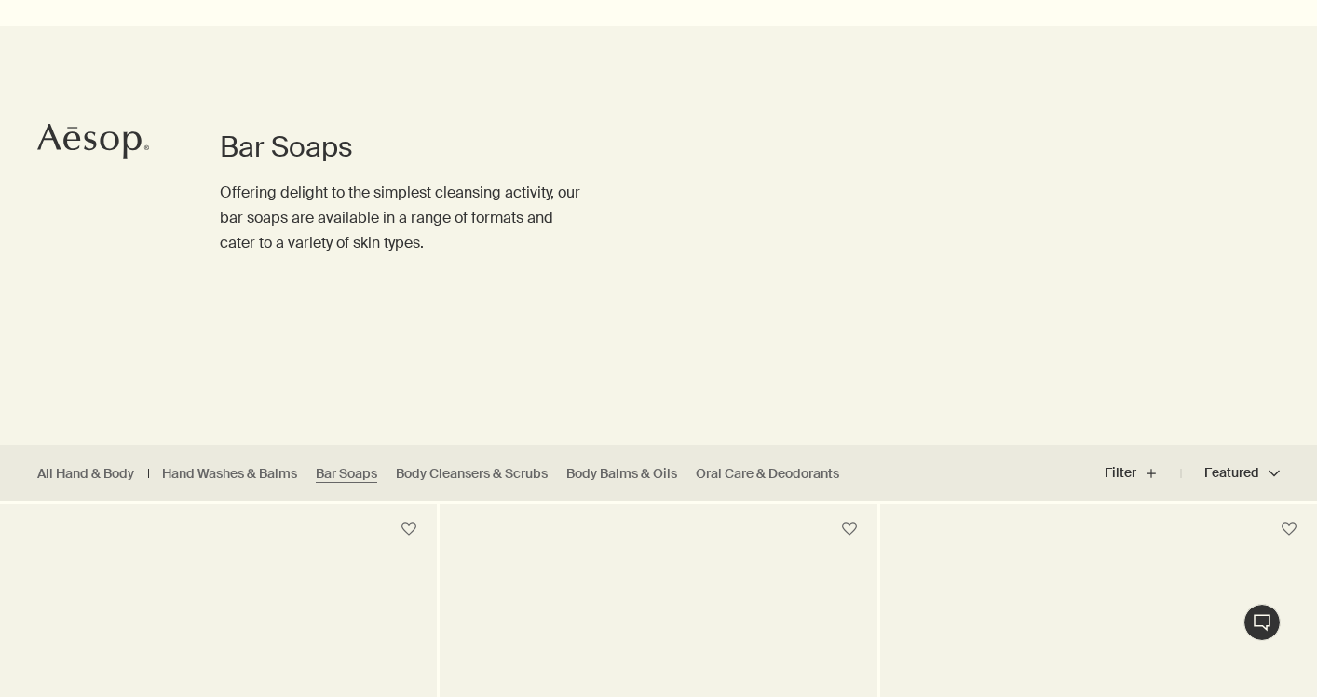
scroll to position [109, 0]
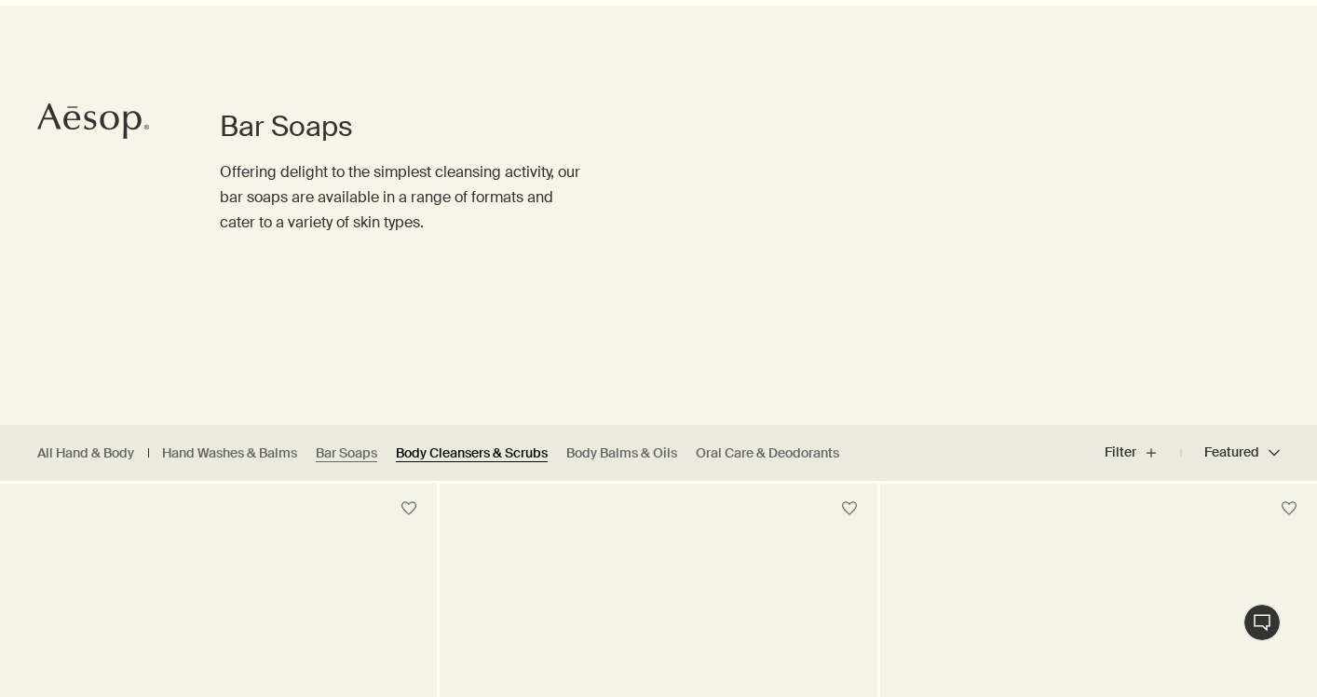
click at [438, 457] on link "Body Cleansers & Scrubs" at bounding box center [472, 453] width 152 height 18
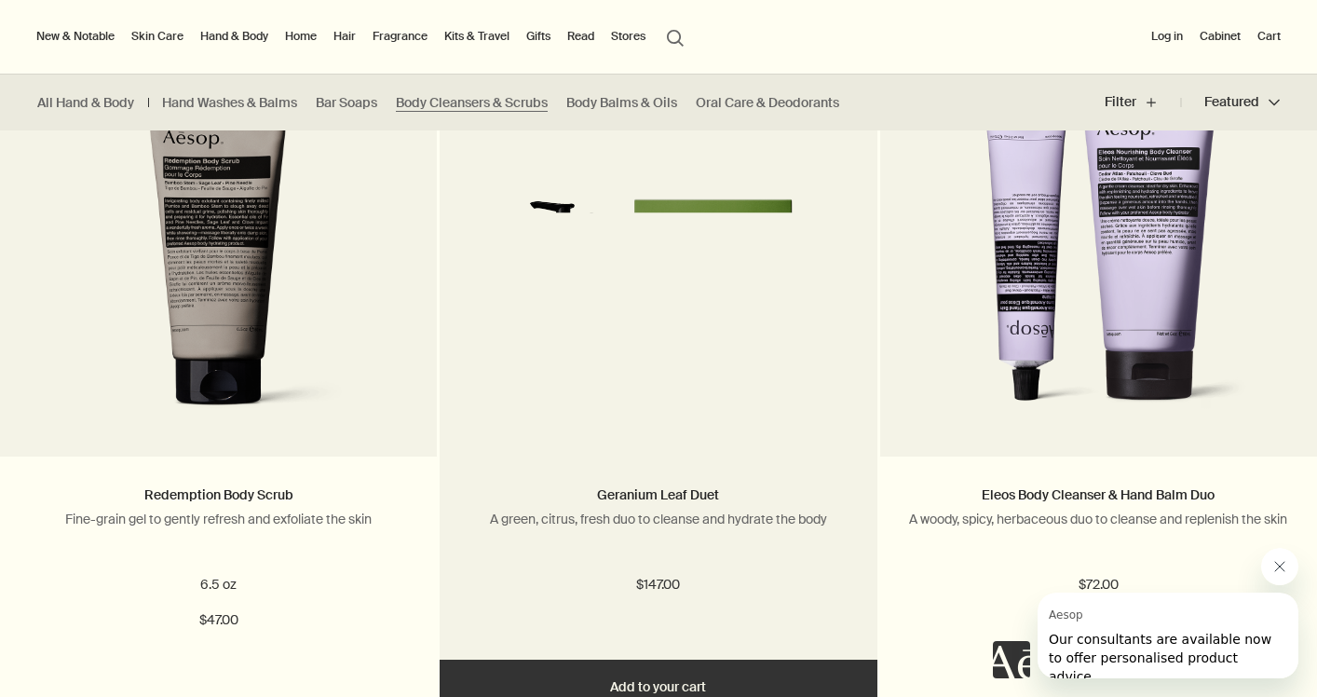
scroll to position [1920, 0]
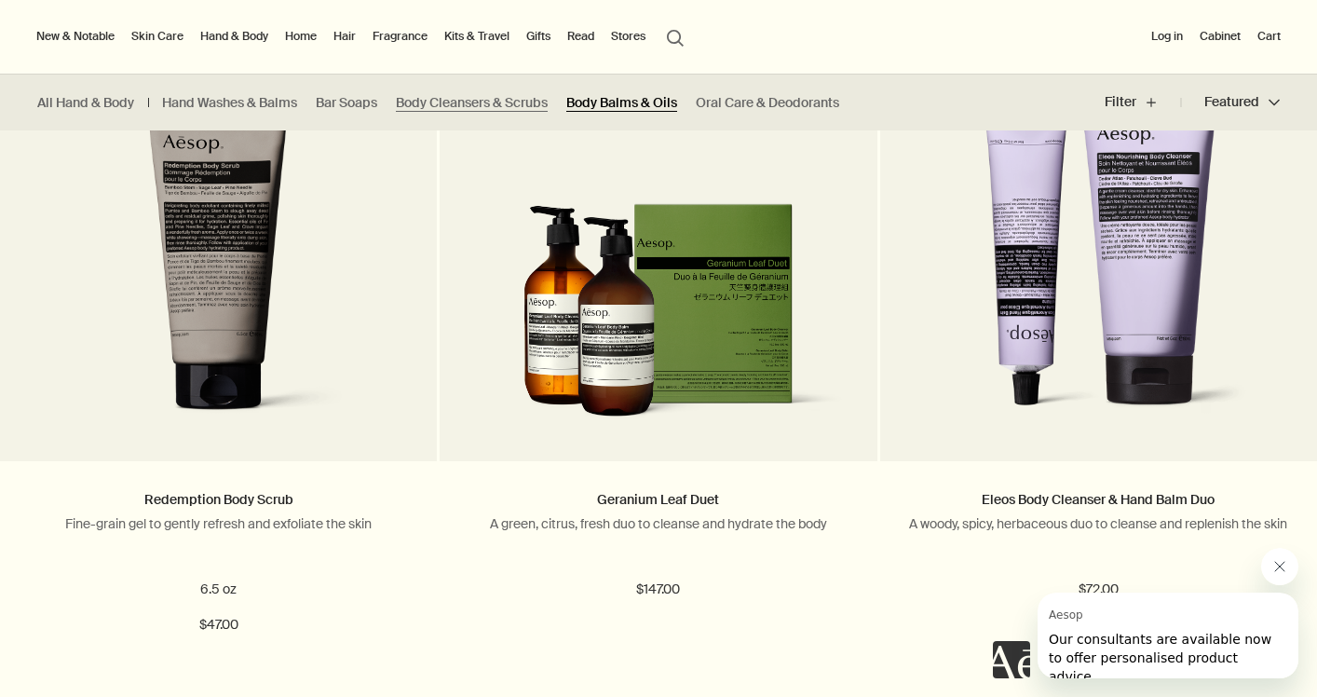
click at [631, 102] on link "Body Balms & Oils" at bounding box center [622, 103] width 111 height 18
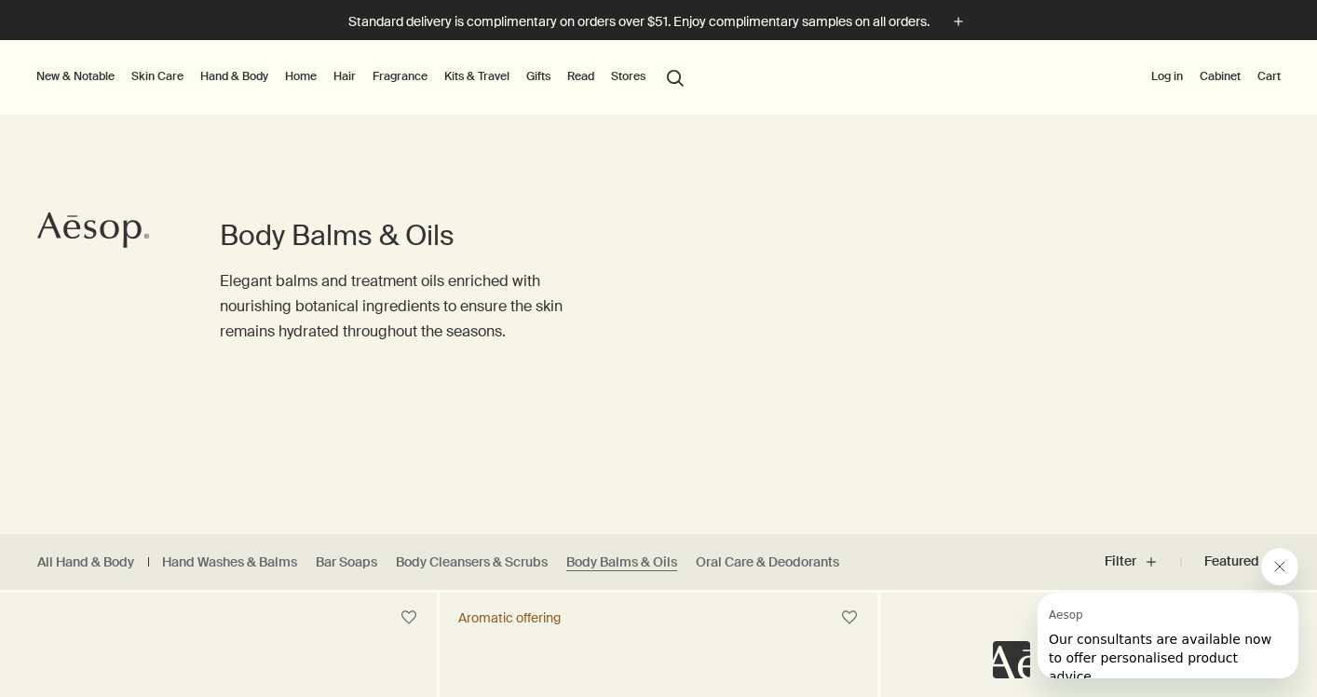
click at [249, 70] on link "Hand & Body" at bounding box center [234, 76] width 75 height 22
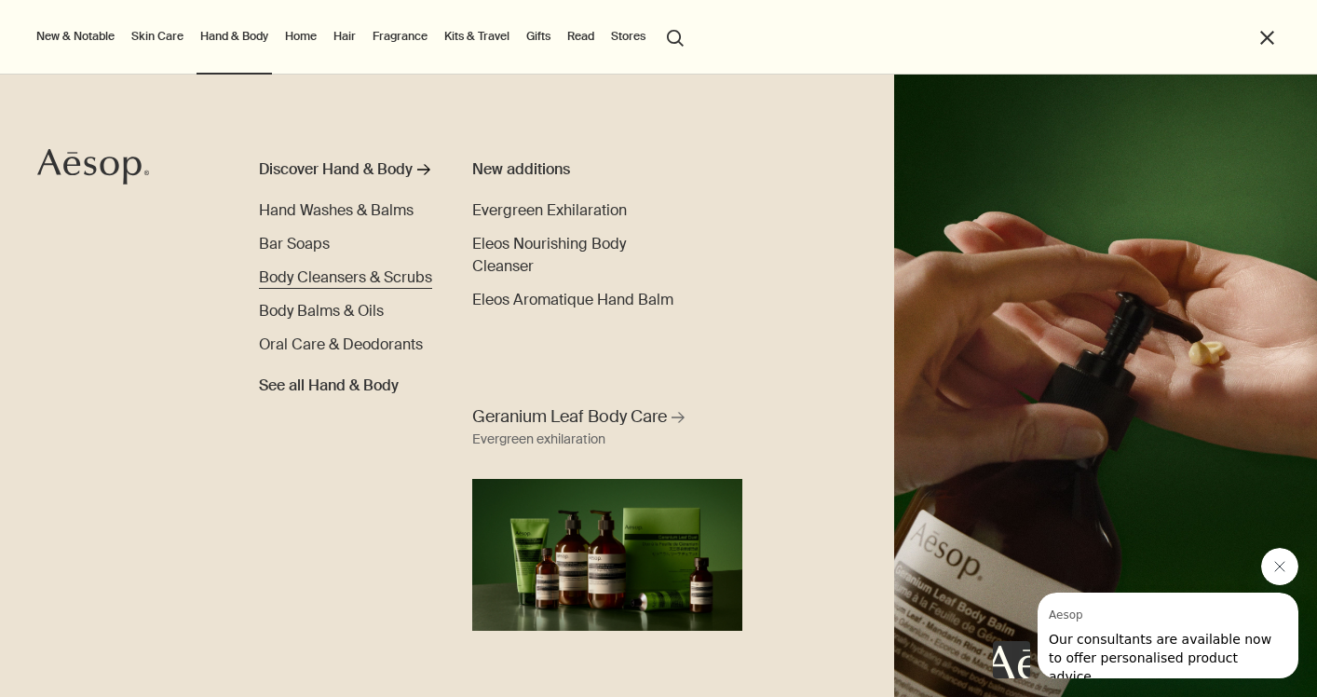
click at [342, 279] on span "Body Cleansers & Scrubs" at bounding box center [345, 277] width 173 height 20
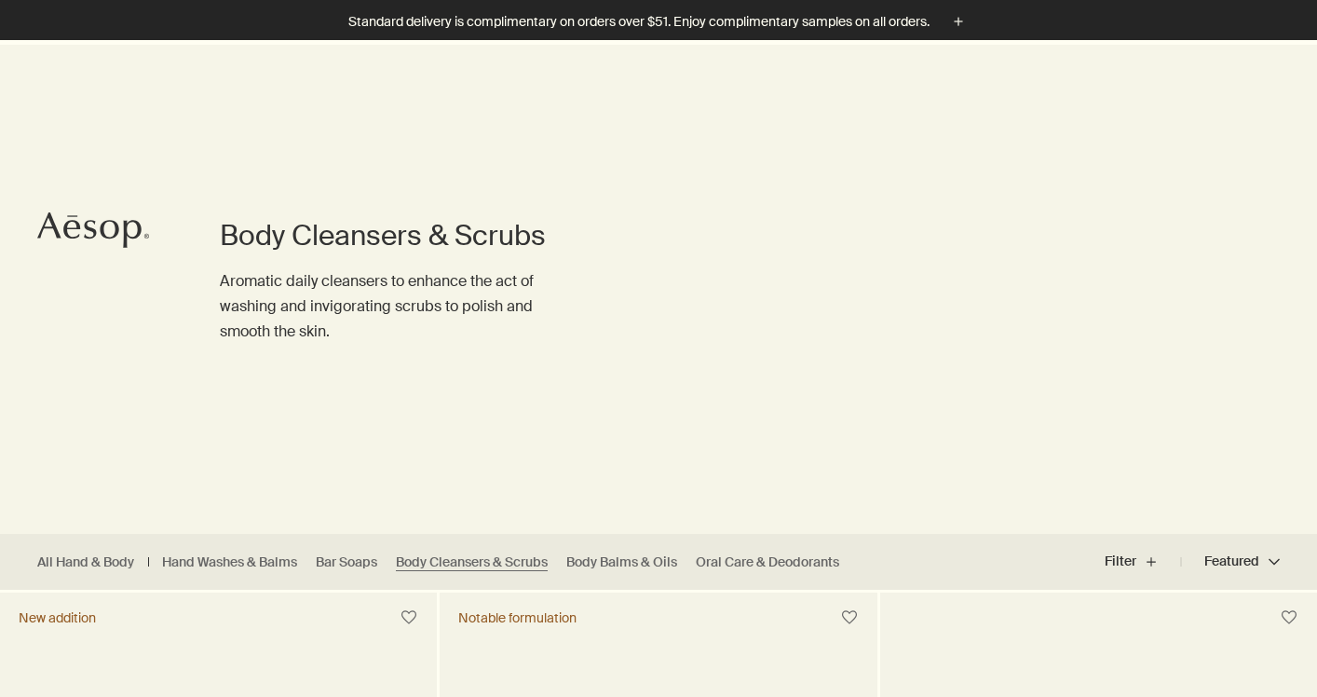
scroll to position [964, 0]
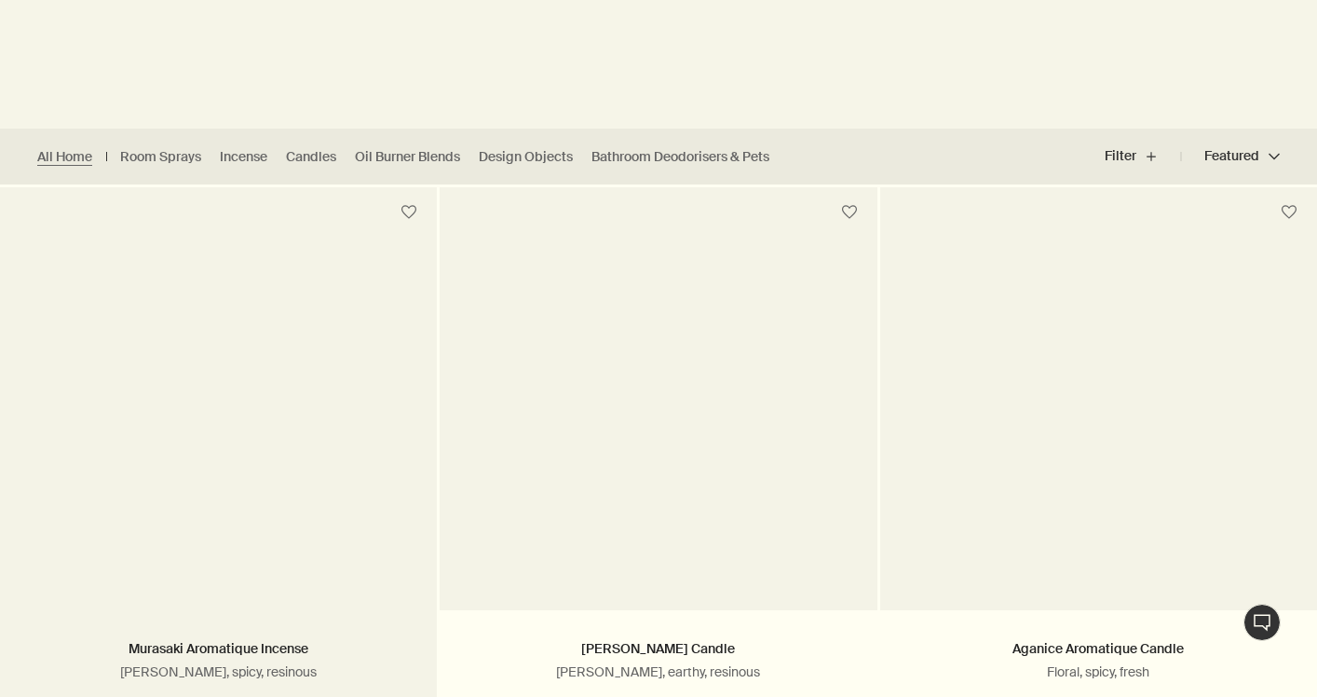
scroll to position [569, 0]
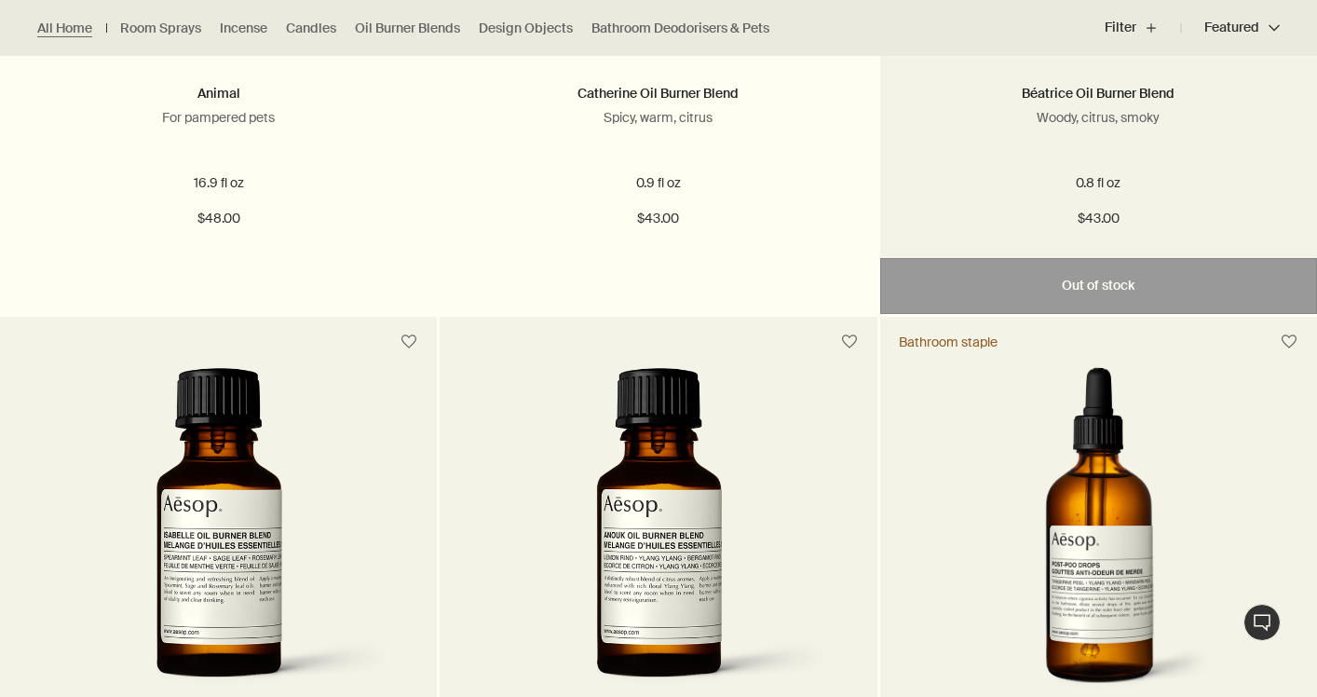
scroll to position [3046, 0]
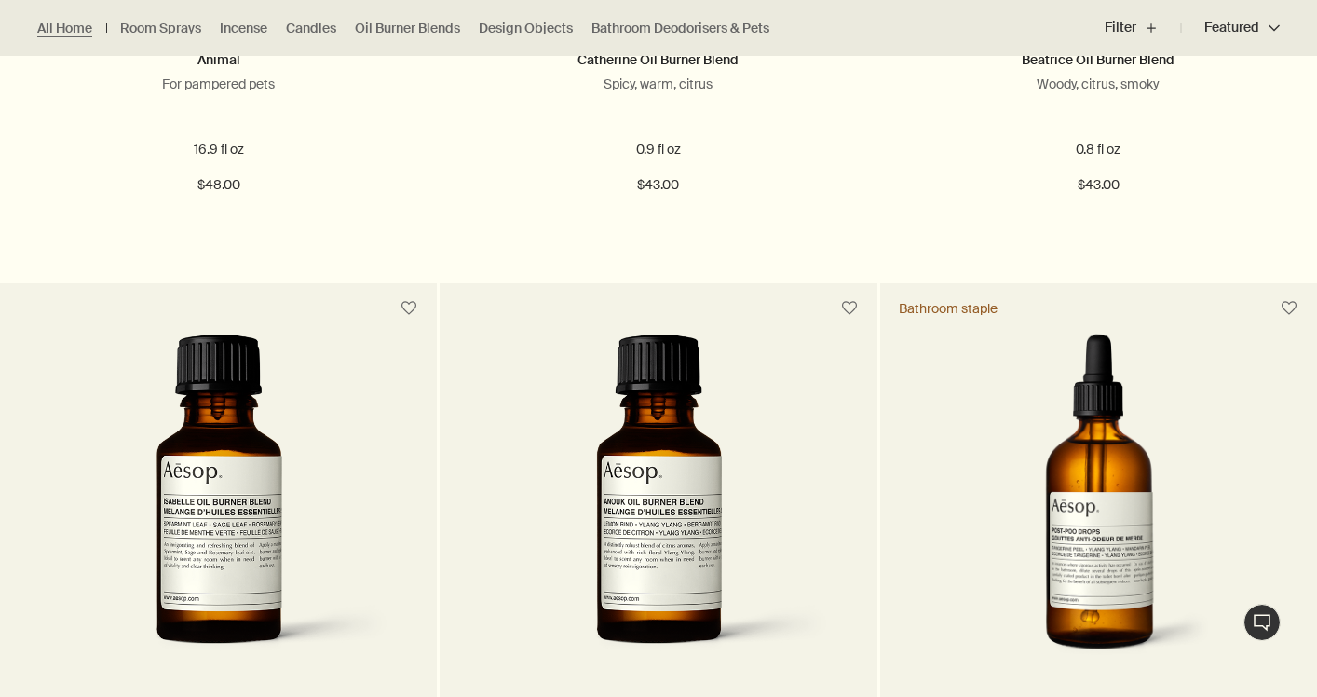
click at [324, 580] on img at bounding box center [218, 506] width 353 height 345
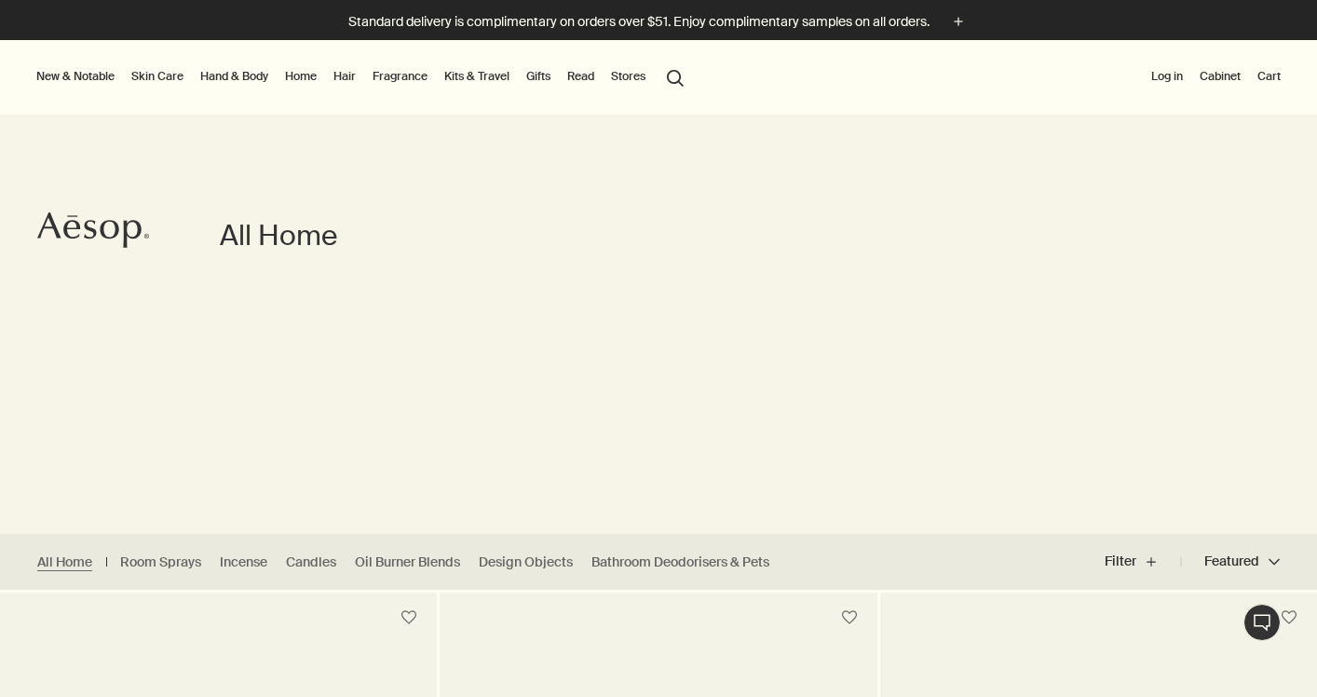
scroll to position [336, 0]
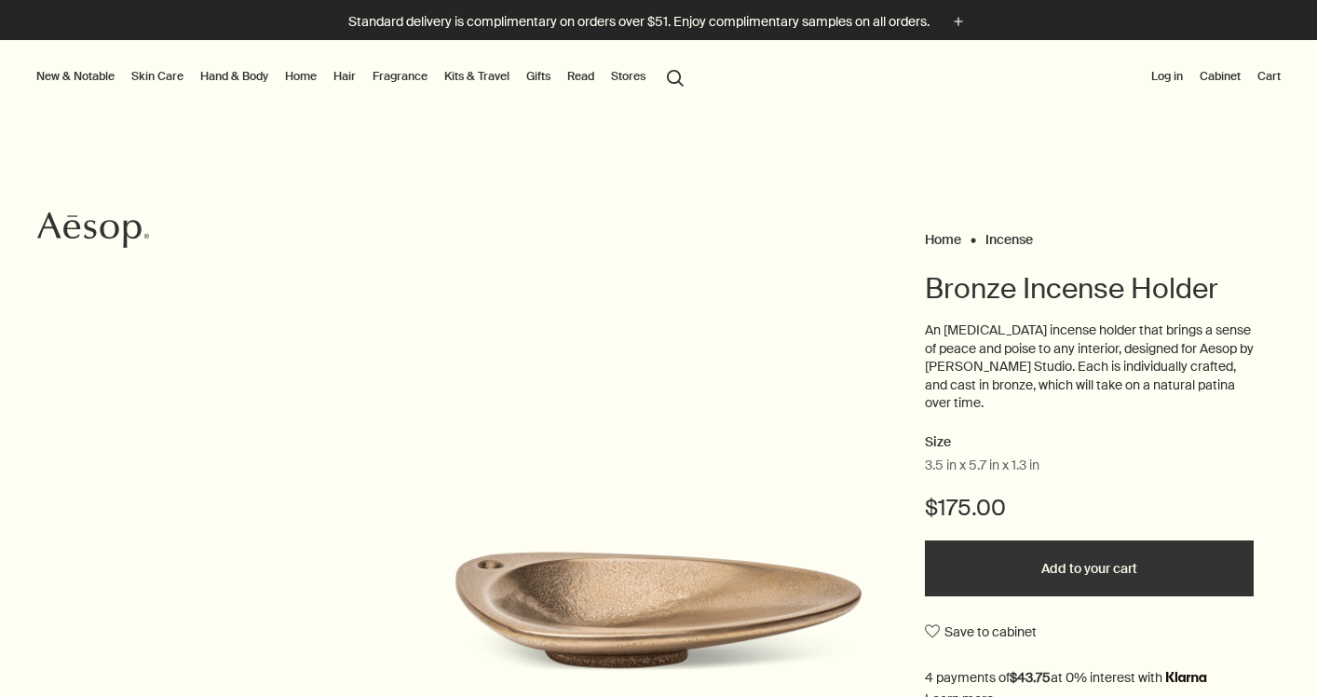
scroll to position [49, 0]
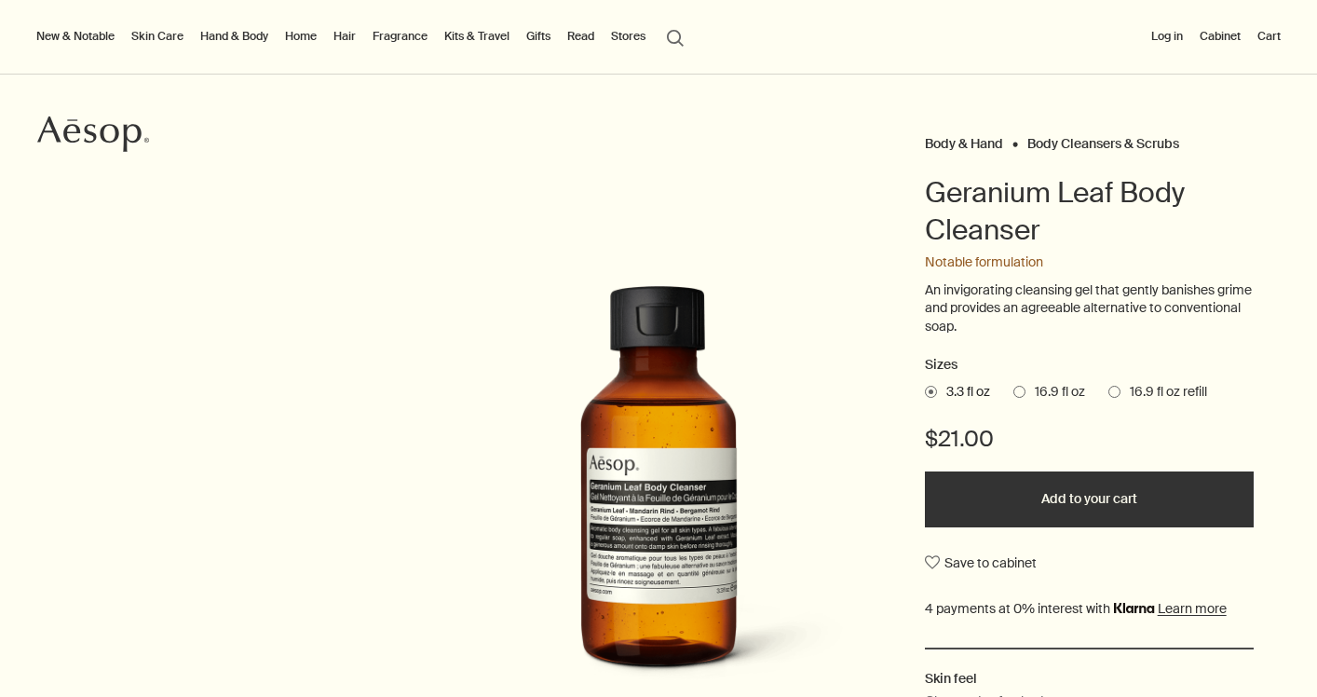
scroll to position [98, 0]
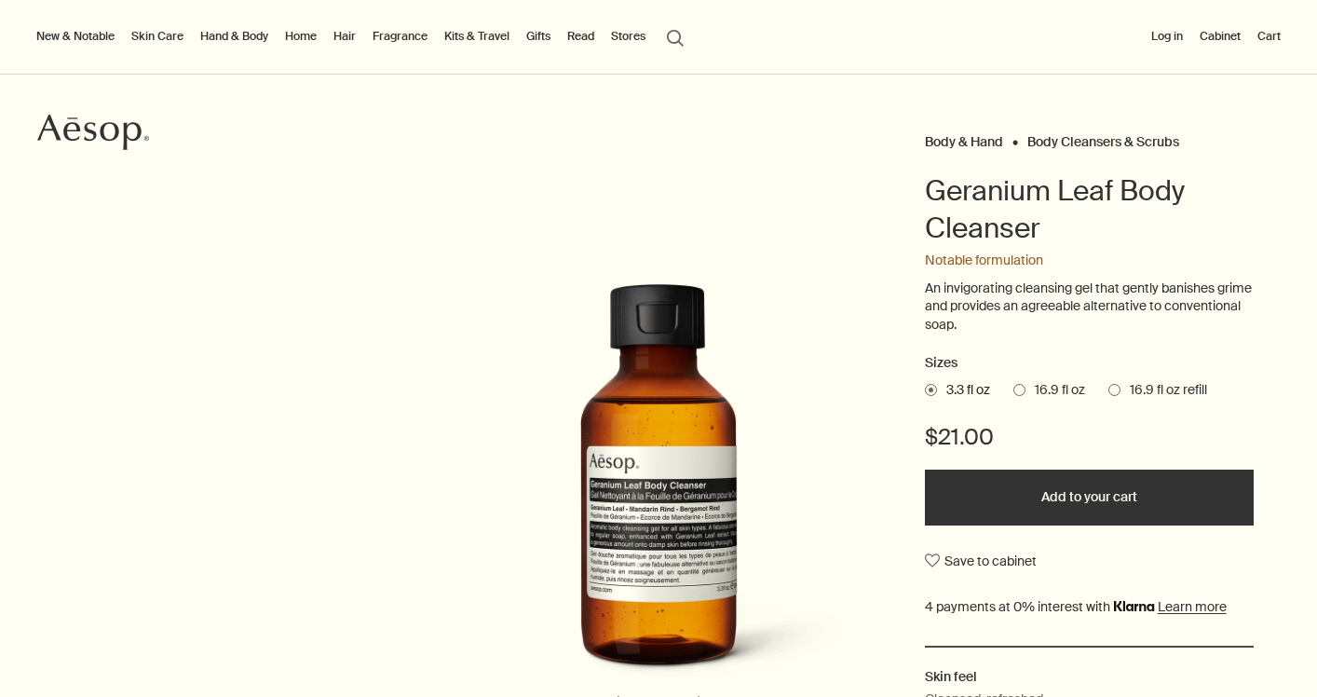
click at [1028, 387] on span "16.9 fl oz" at bounding box center [1056, 390] width 60 height 19
click at [1014, 387] on input "16.9 fl oz" at bounding box center [1014, 387] width 0 height 12
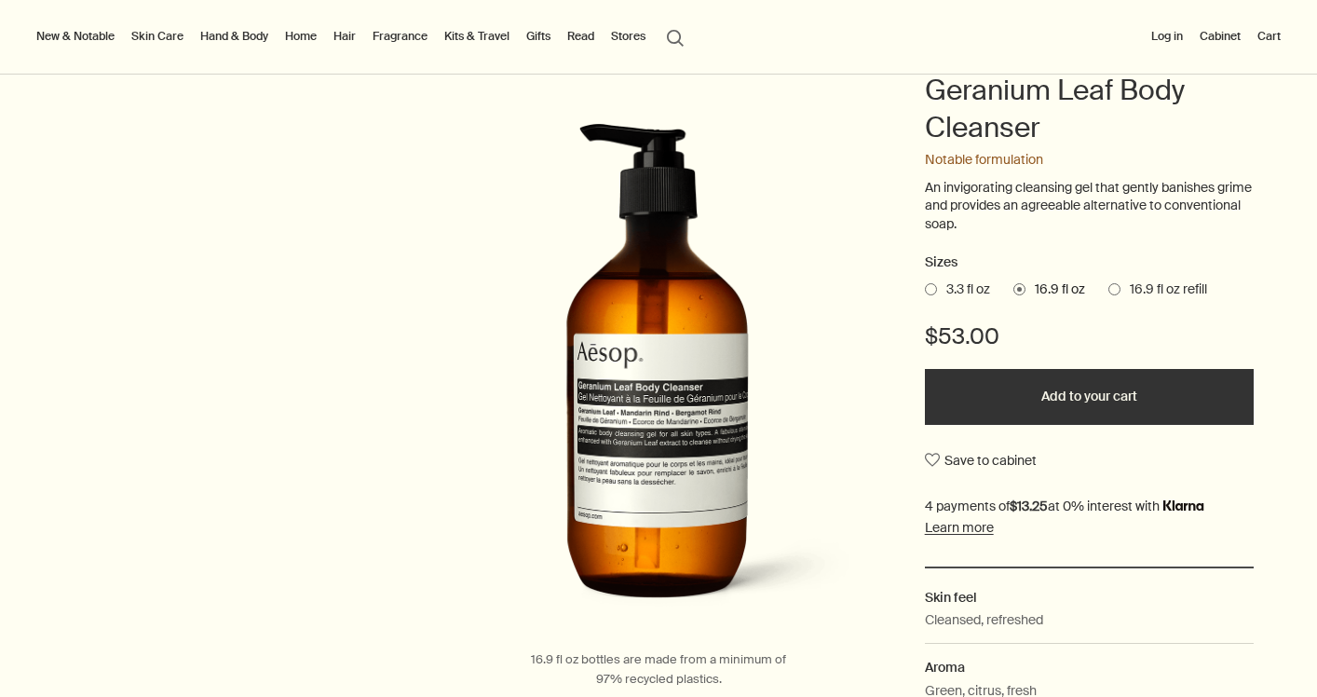
scroll to position [195, 0]
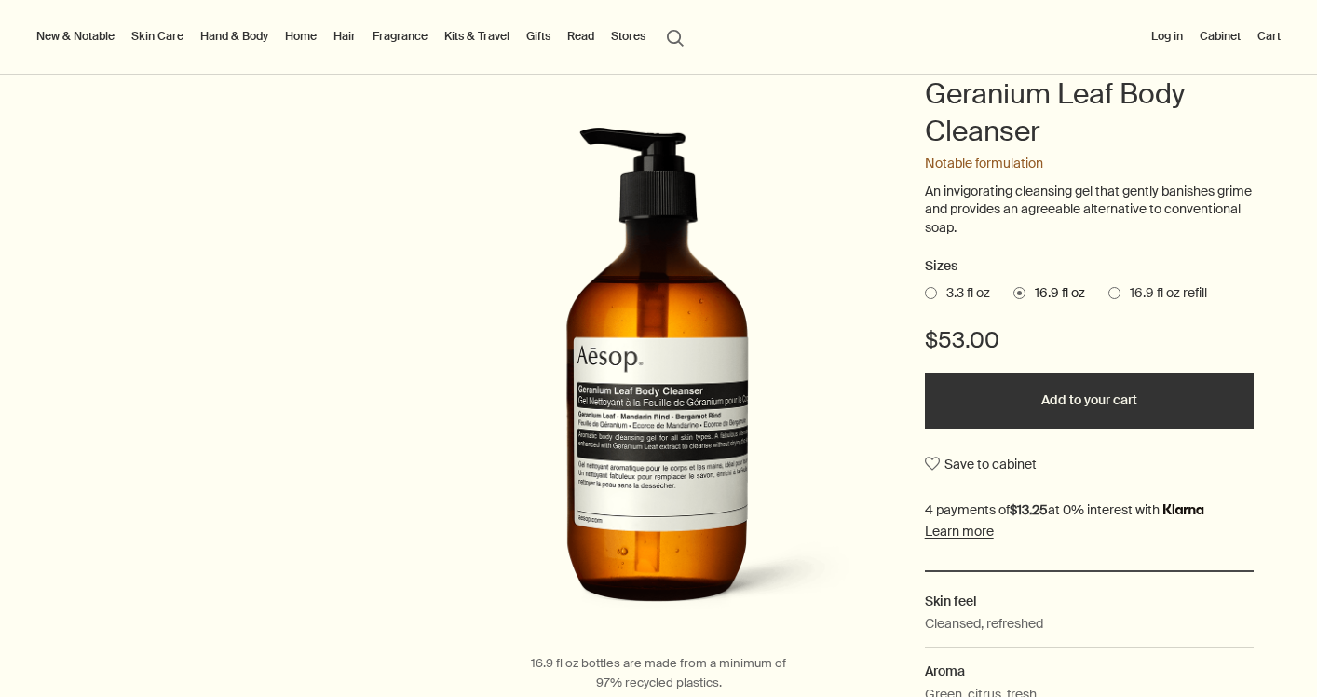
click at [1109, 408] on button "Add to your cart" at bounding box center [1090, 401] width 330 height 56
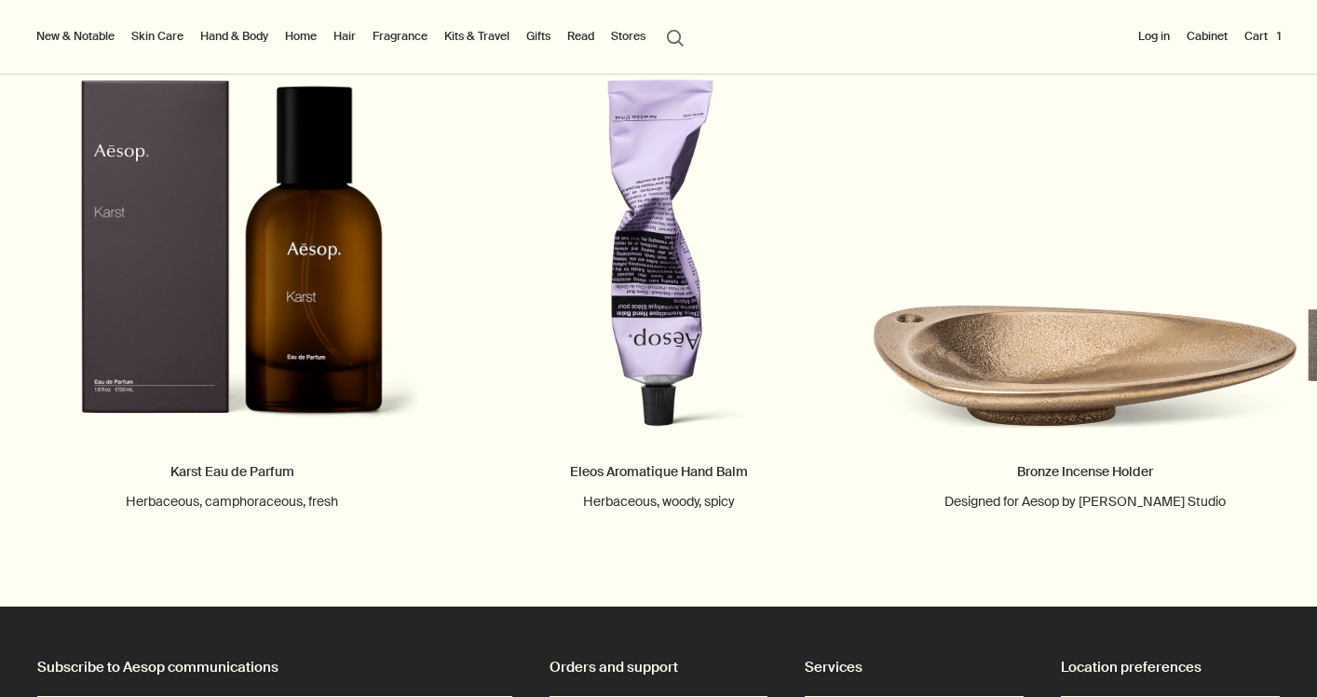
scroll to position [3488, 0]
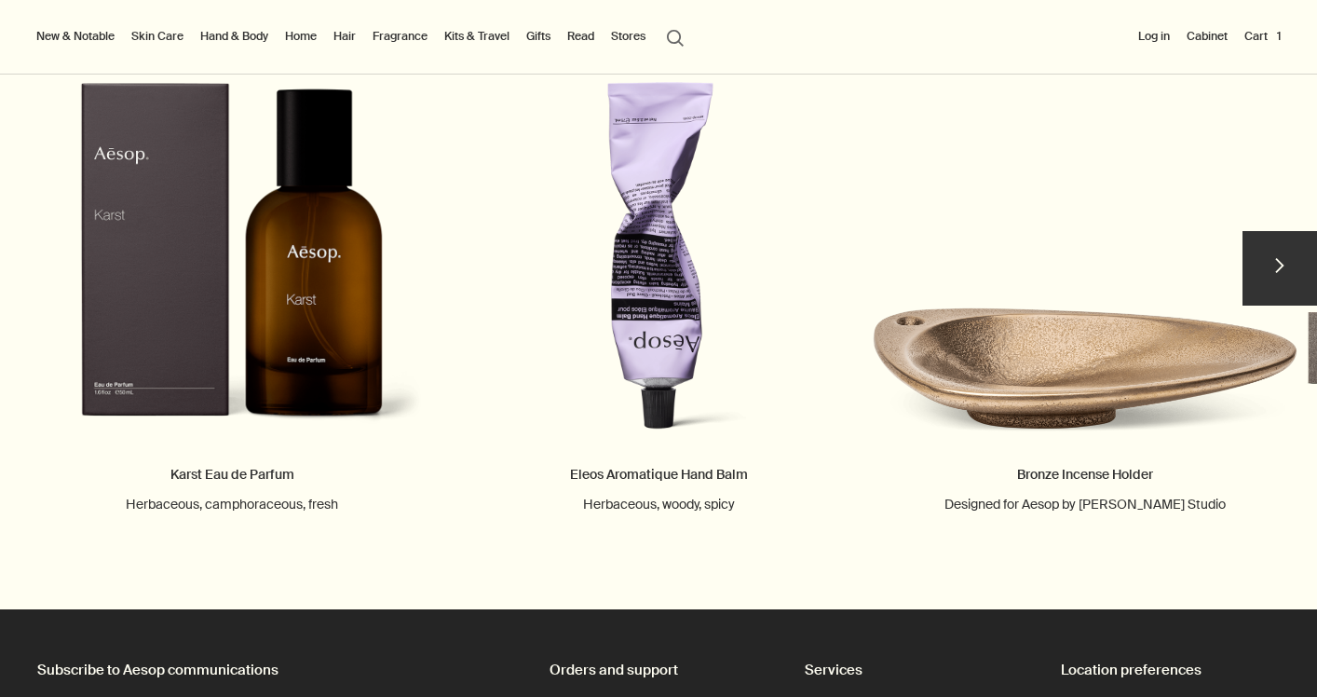
click at [1268, 264] on button "chevron" at bounding box center [1280, 268] width 75 height 75
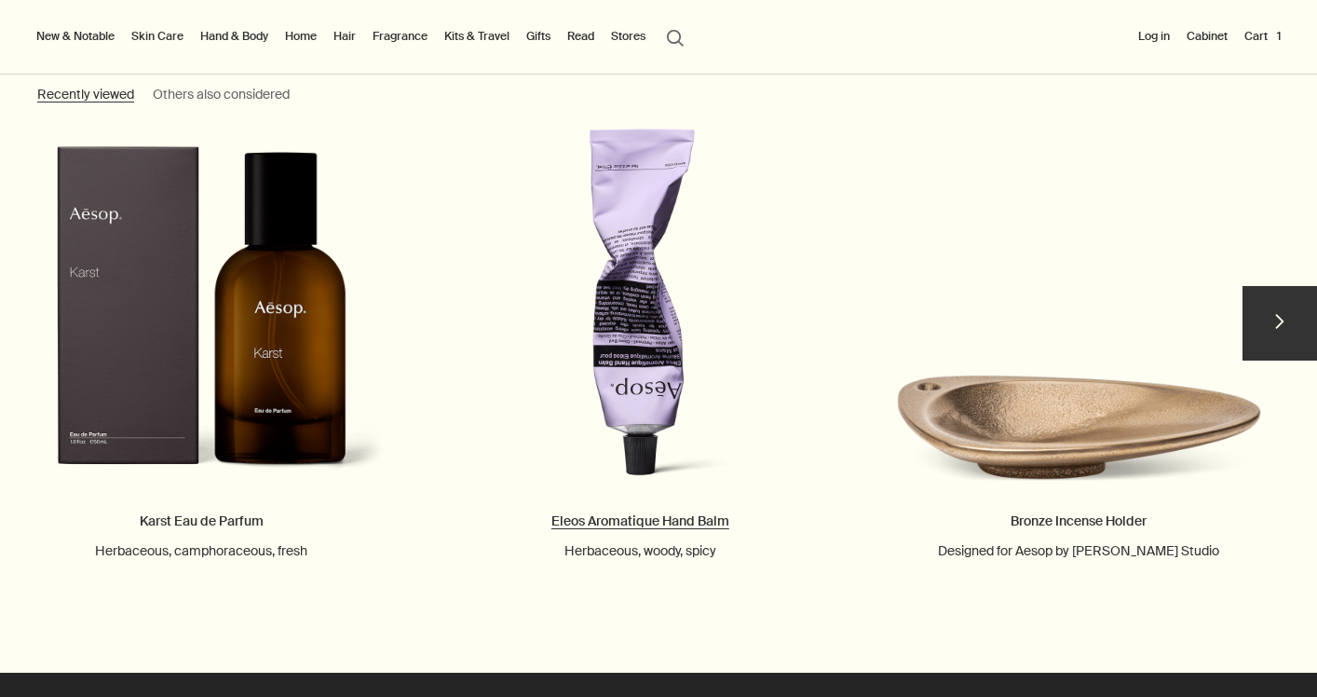
scroll to position [2017, 0]
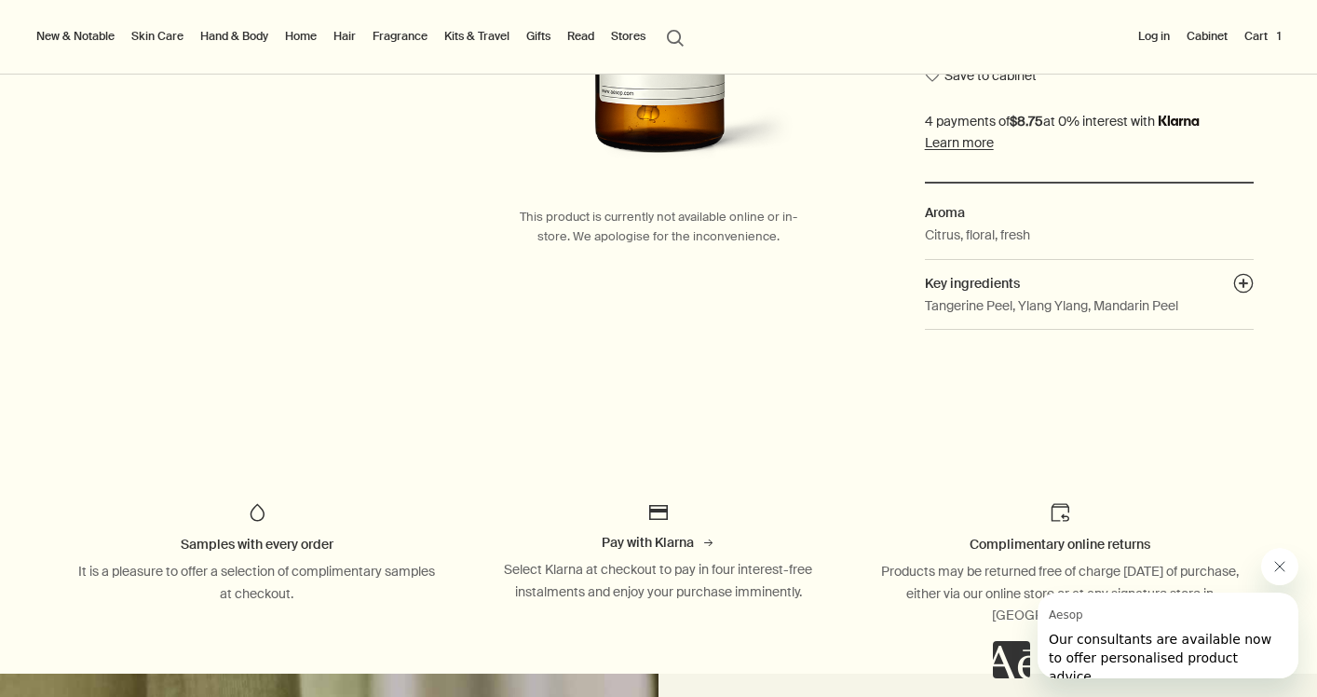
scroll to position [257, 0]
